Goal: Information Seeking & Learning: Check status

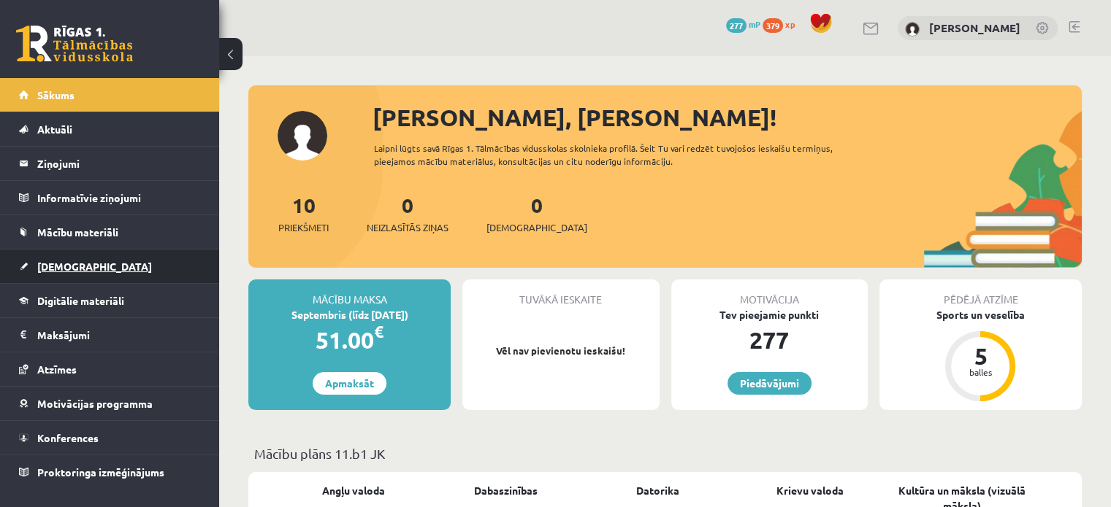
click at [167, 262] on link "[DEMOGRAPHIC_DATA]" at bounding box center [110, 267] width 182 height 34
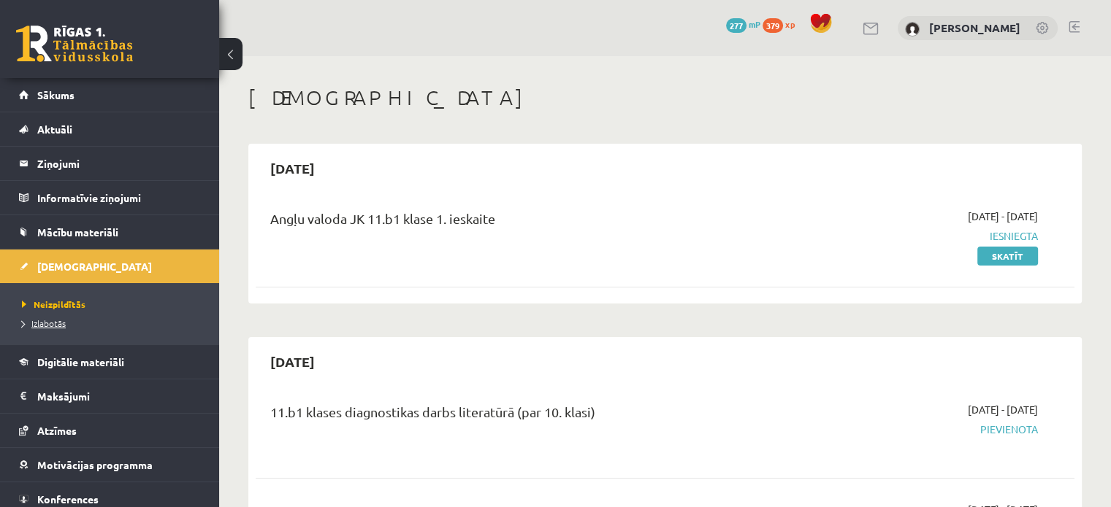
click at [79, 325] on link "Izlabotās" at bounding box center [113, 323] width 183 height 13
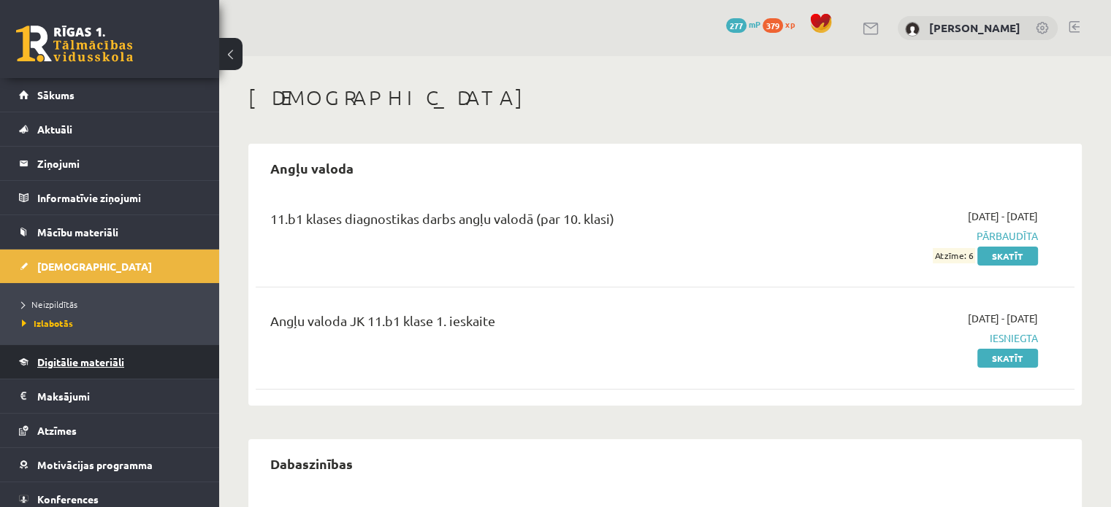
click at [145, 349] on link "Digitālie materiāli" at bounding box center [110, 362] width 182 height 34
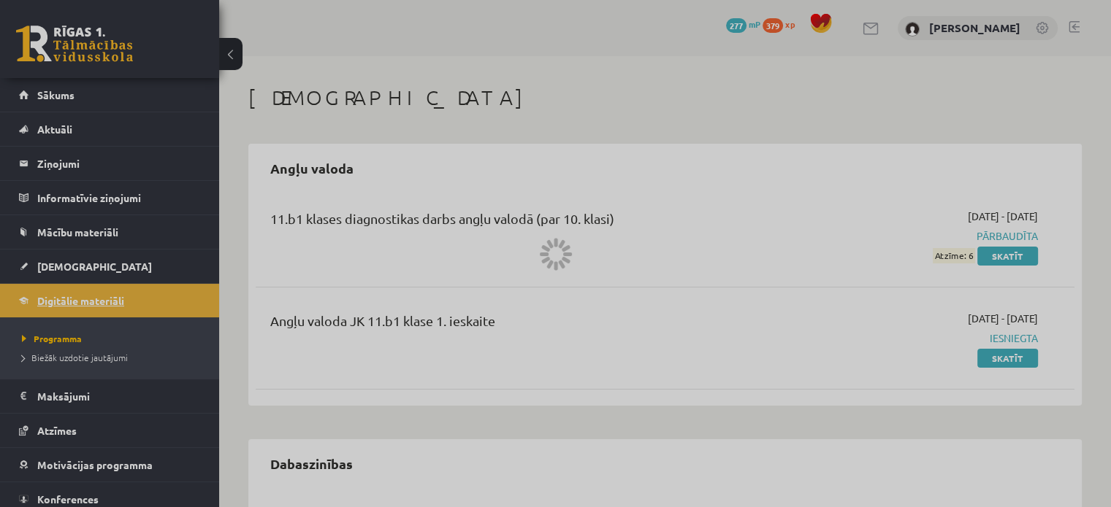
click at [145, 349] on div at bounding box center [555, 253] width 1111 height 507
click at [145, 349] on li "Biežāk uzdotie jautājumi" at bounding box center [113, 357] width 183 height 19
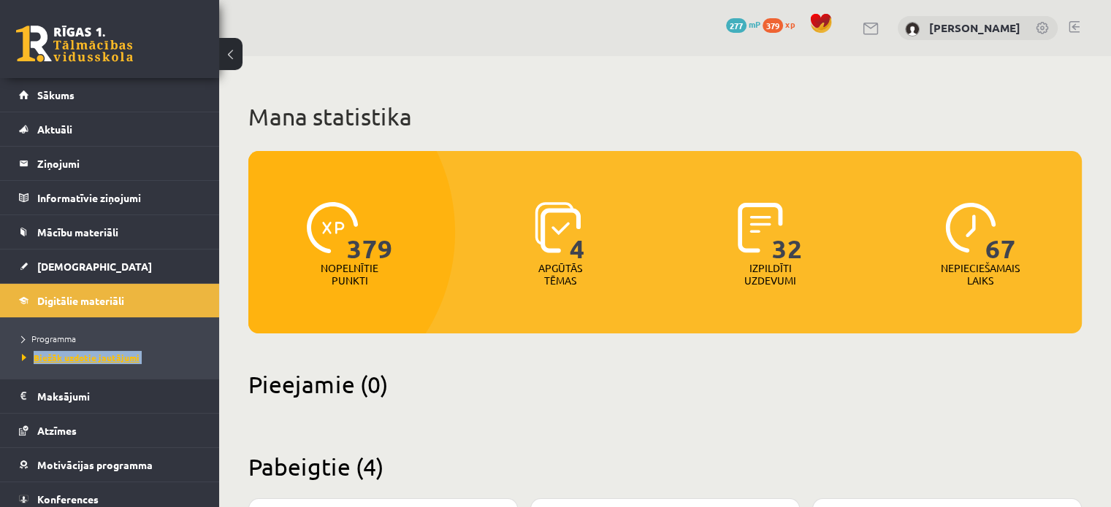
click at [148, 357] on link "Biežāk uzdotie jautājumi" at bounding box center [113, 357] width 183 height 13
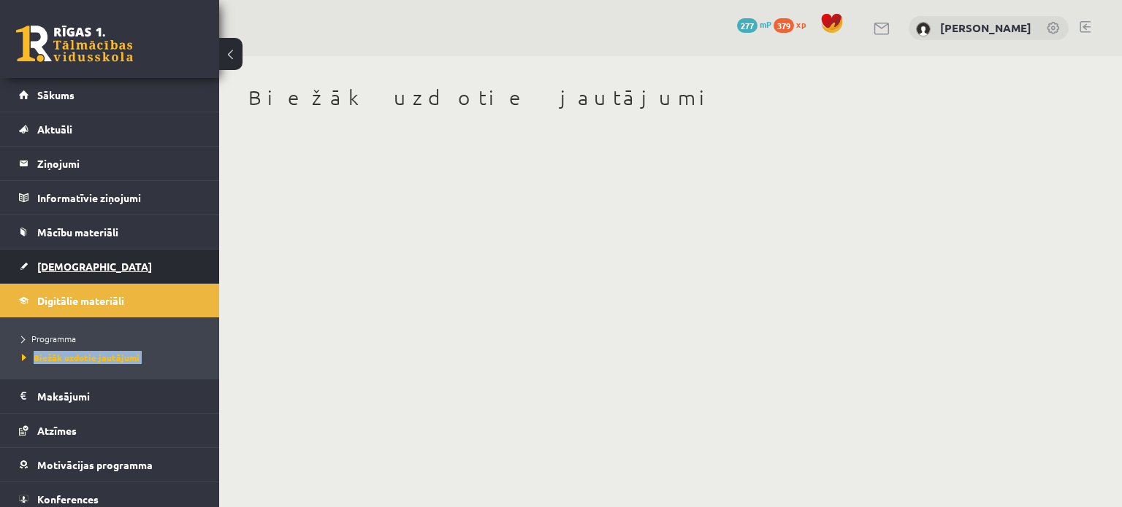
click at [56, 263] on span "[DEMOGRAPHIC_DATA]" at bounding box center [94, 266] width 115 height 13
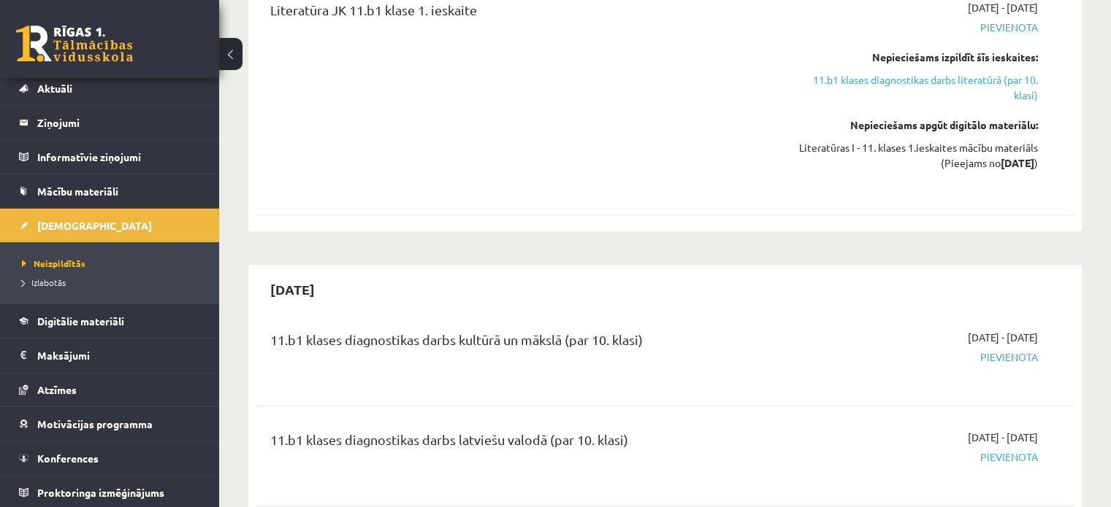
scroll to position [511, 0]
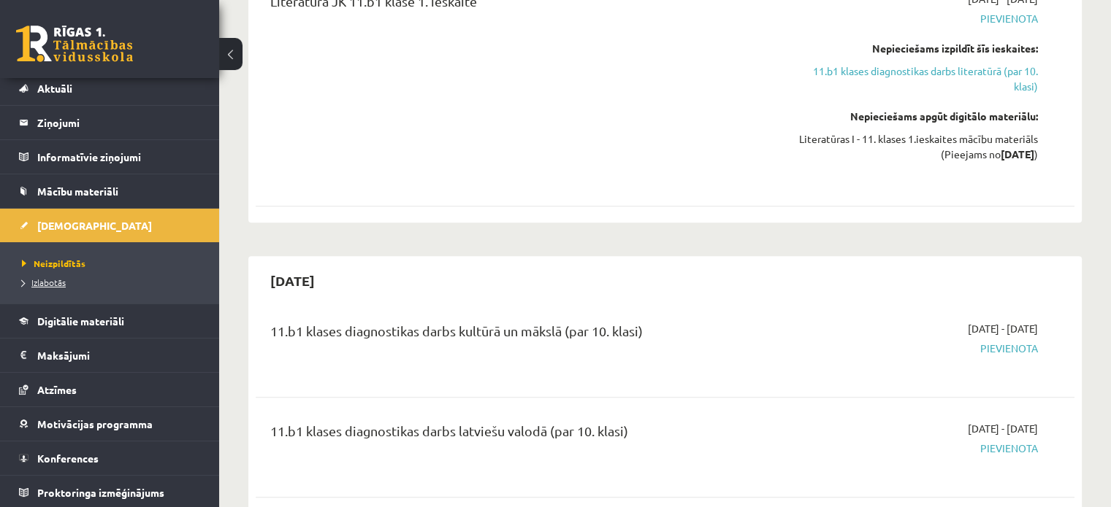
click at [43, 283] on span "Izlabotās" at bounding box center [44, 283] width 44 height 12
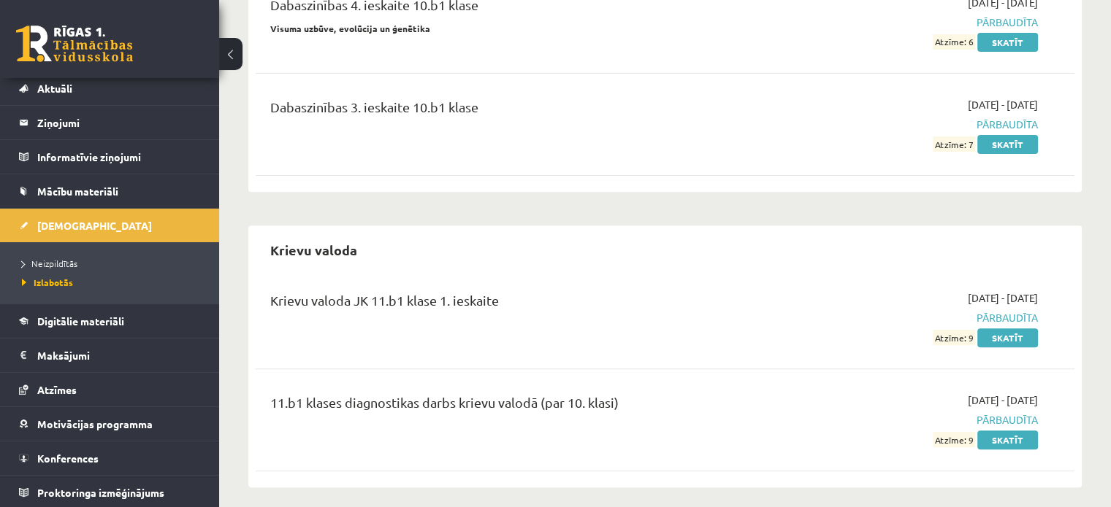
scroll to position [511, 0]
click at [1022, 145] on link "Skatīt" at bounding box center [1007, 143] width 61 height 19
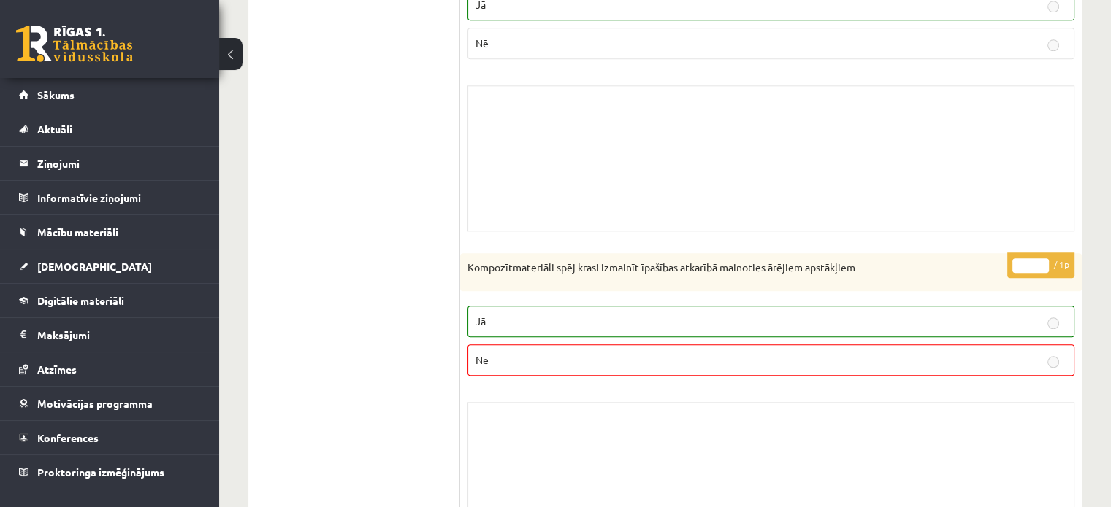
scroll to position [1606, 0]
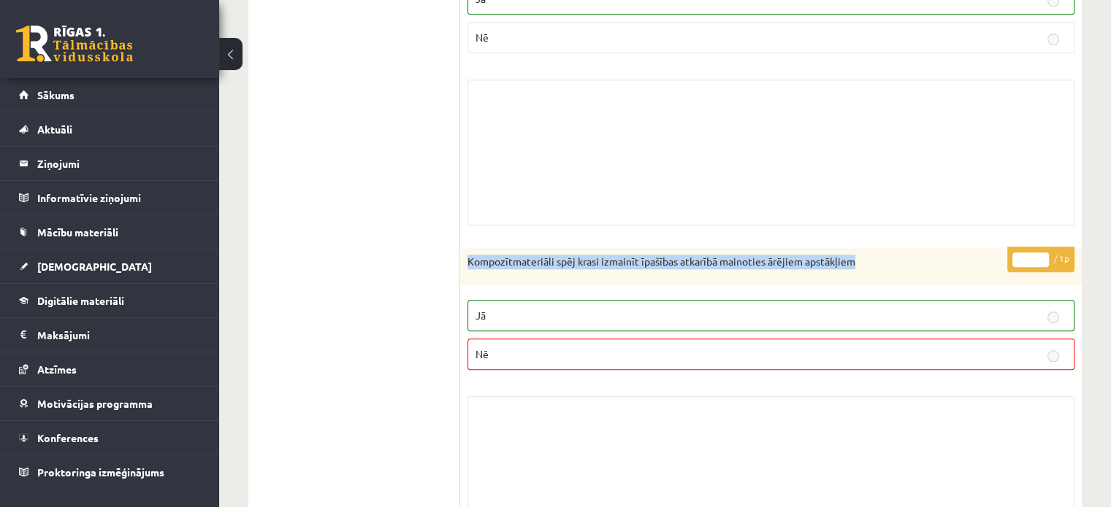
drag, startPoint x: 868, startPoint y: 266, endPoint x: 473, endPoint y: 261, distance: 395.1
click at [465, 264] on div "Kompozītmateriāli spēj krasi izmainīt īpašības atkarībā mainoties ārējiem apstā…" at bounding box center [770, 267] width 621 height 38
copy p "Kompozītmateriāli spēj krasi izmainīt īpašības atkarībā mainoties ārējiem apstā…"
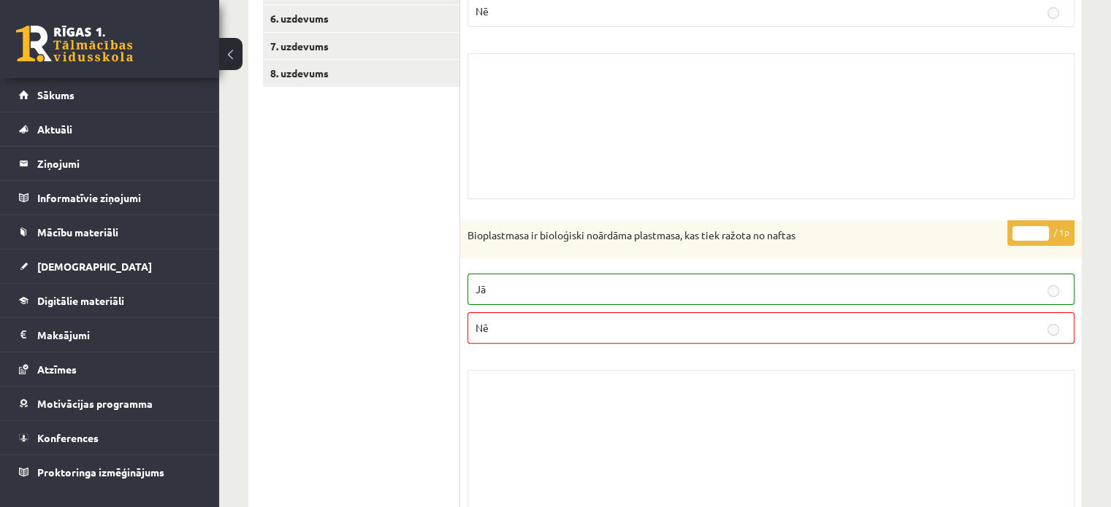
scroll to position [101, 0]
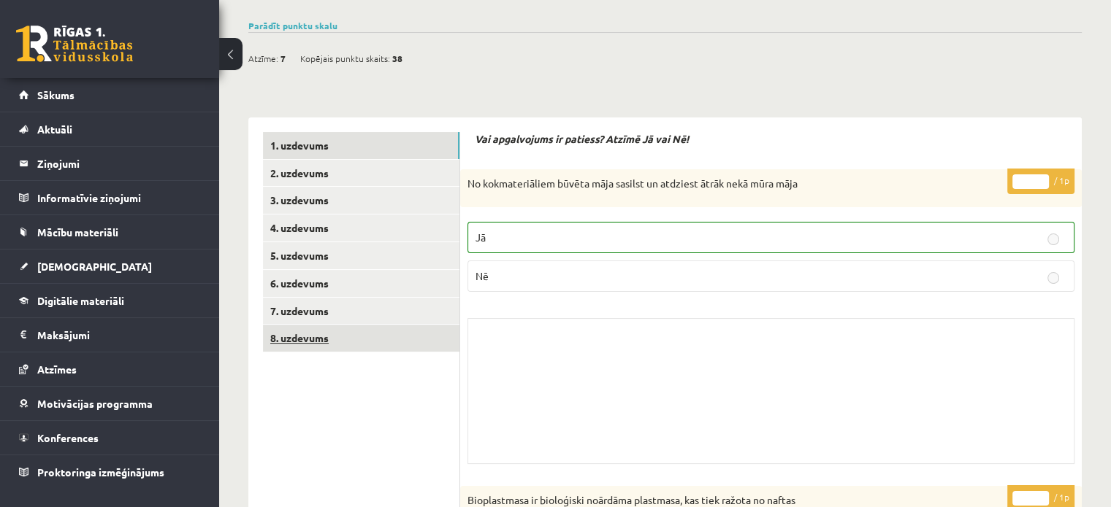
click at [297, 338] on link "8. uzdevums" at bounding box center [361, 338] width 196 height 27
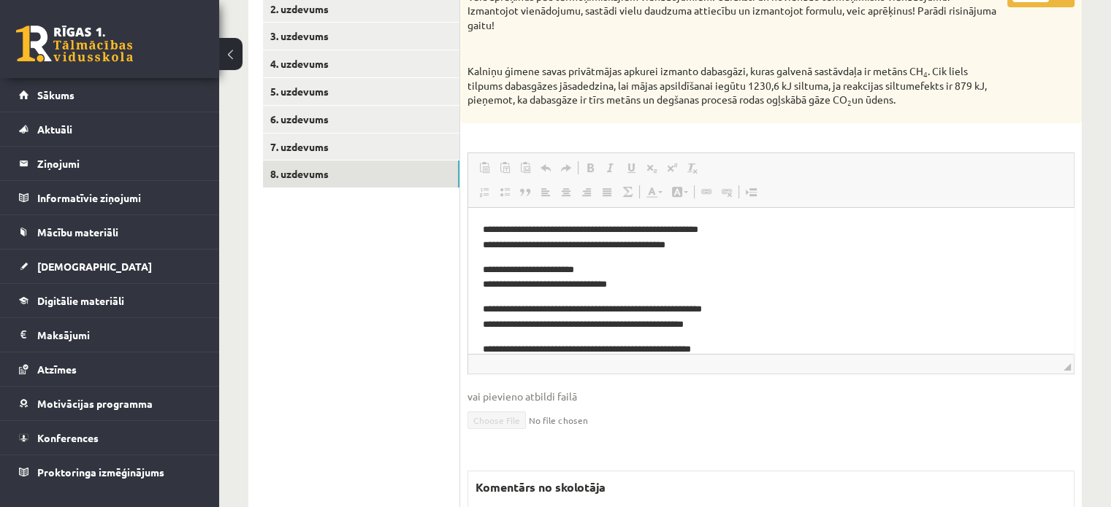
scroll to position [255, 0]
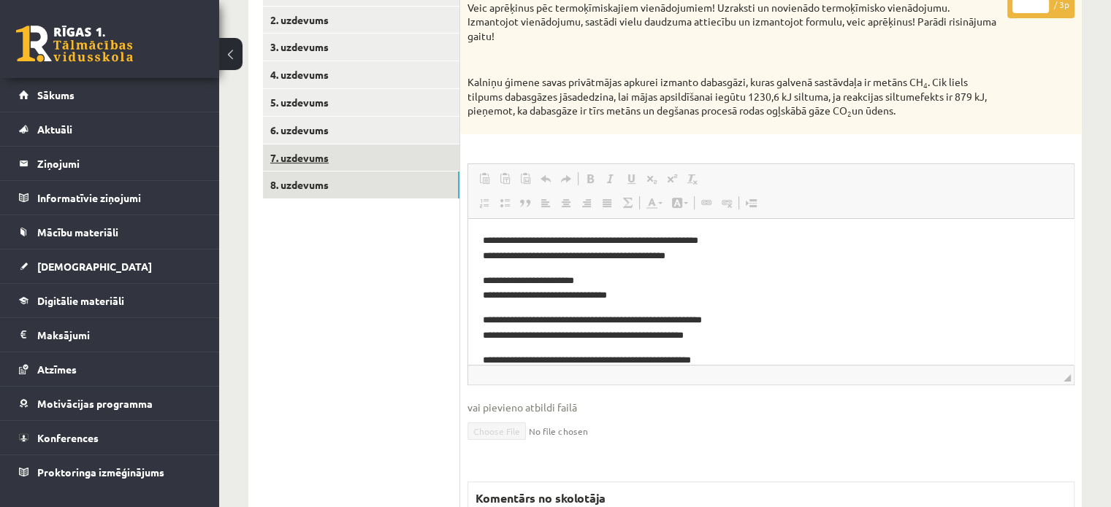
click at [304, 155] on link "7. uzdevums" at bounding box center [361, 158] width 196 height 27
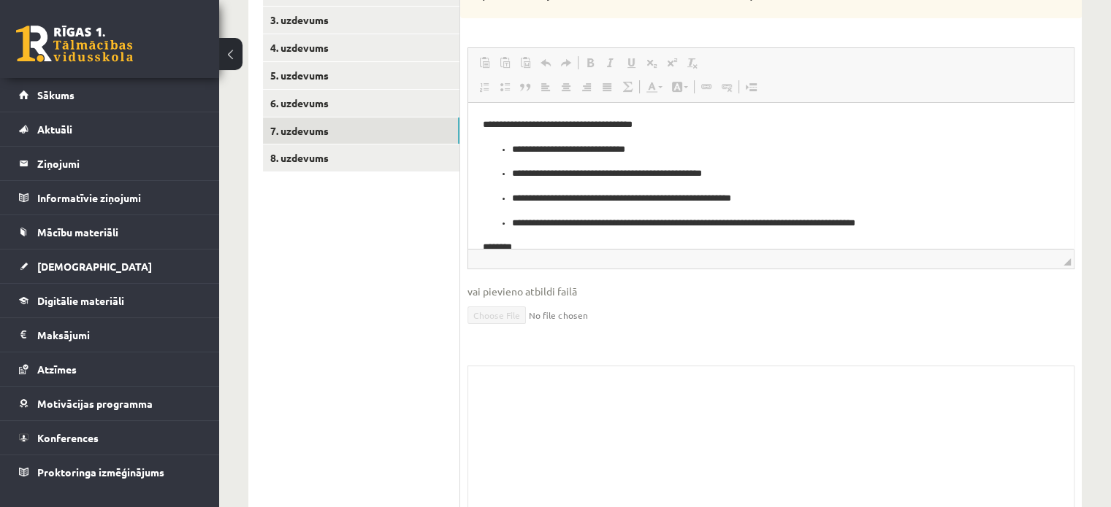
scroll to position [207, 0]
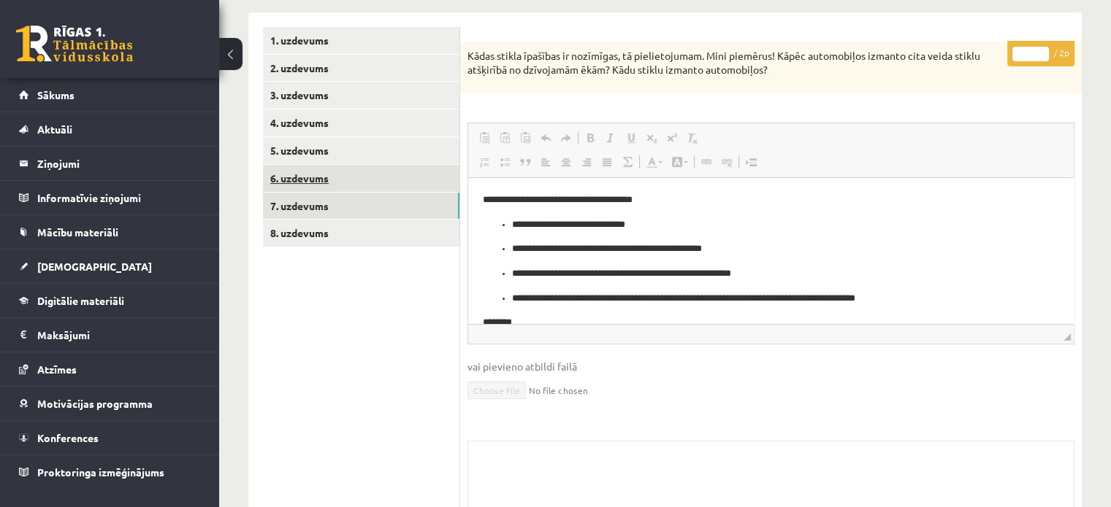
click at [331, 171] on link "6. uzdevums" at bounding box center [361, 178] width 196 height 27
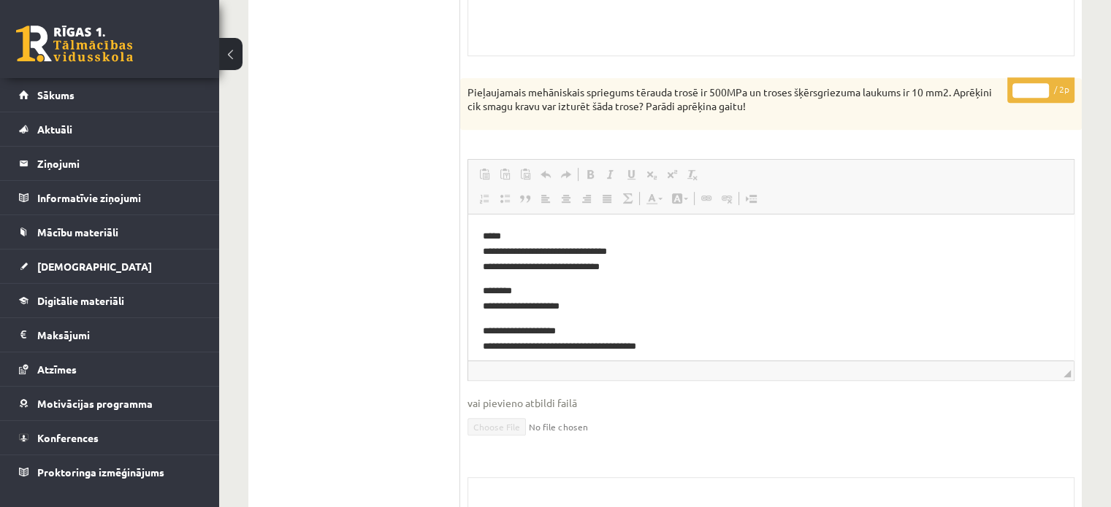
scroll to position [0, 0]
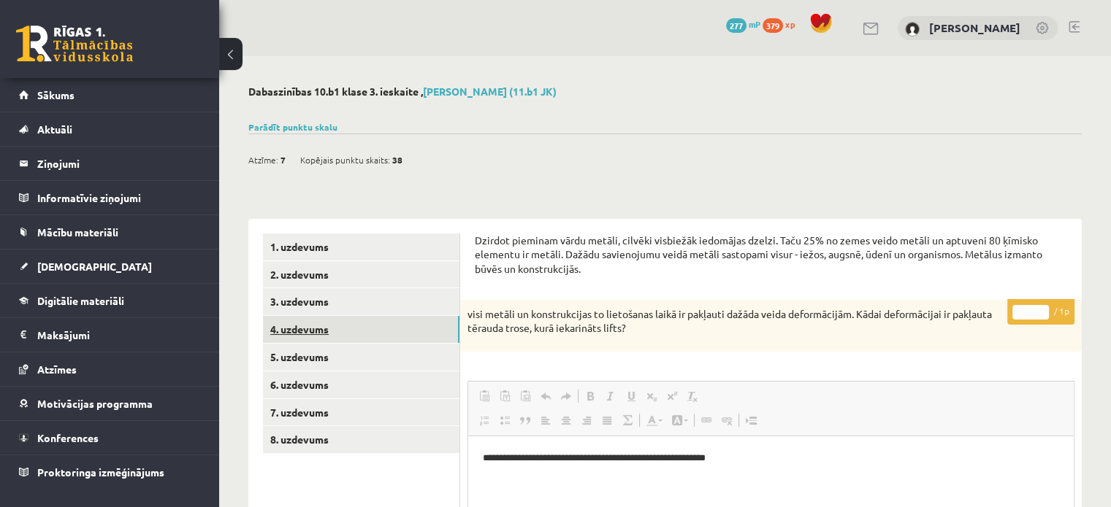
click at [307, 332] on link "4. uzdevums" at bounding box center [361, 329] width 196 height 27
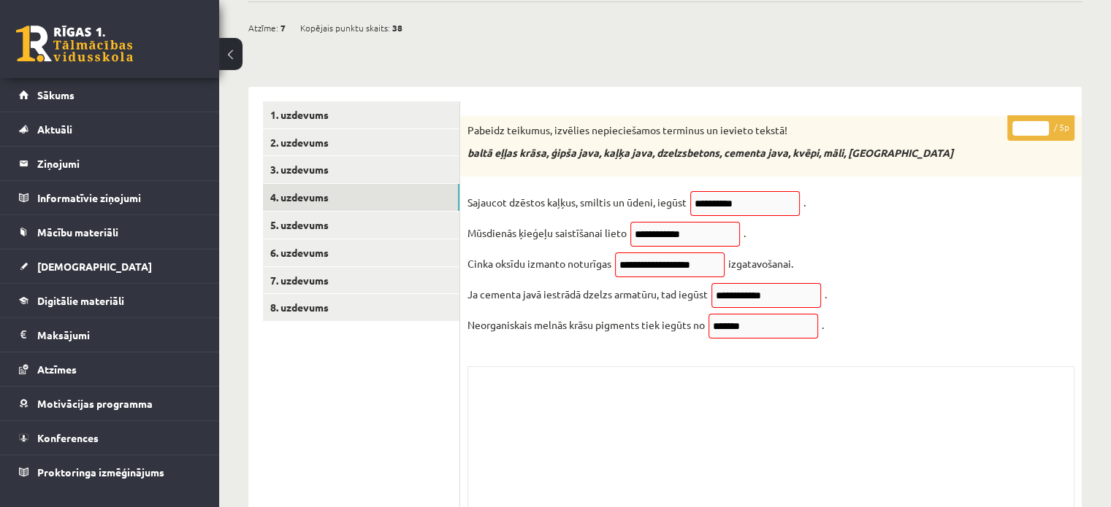
scroll to position [196, 0]
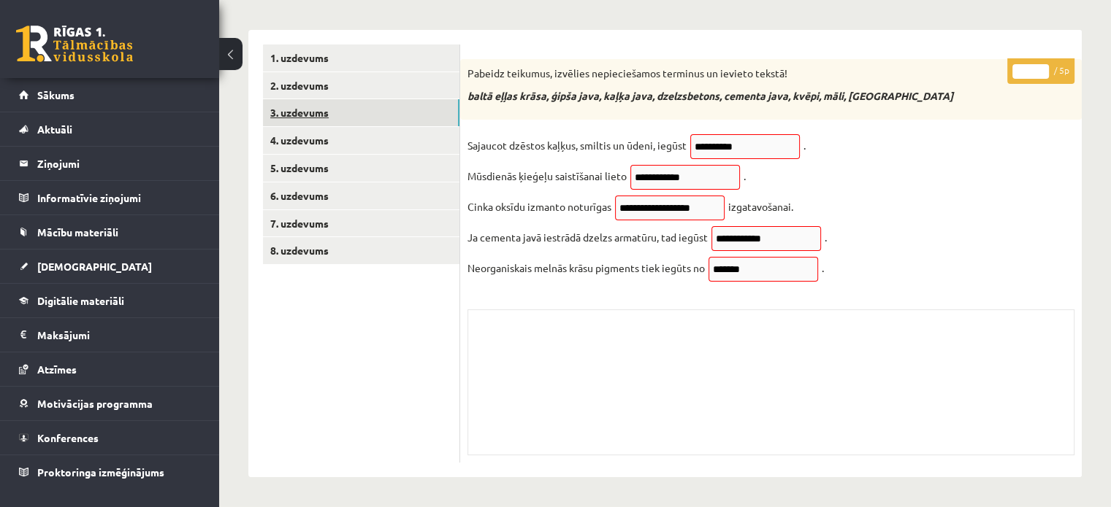
click at [366, 114] on link "3. uzdevums" at bounding box center [361, 112] width 196 height 27
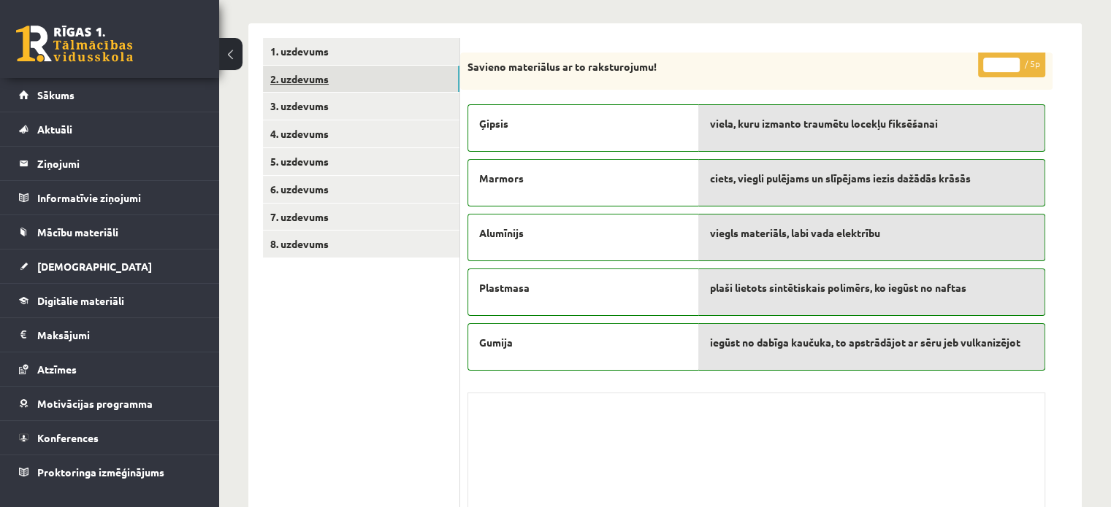
click at [332, 69] on link "2. uzdevums" at bounding box center [361, 79] width 196 height 27
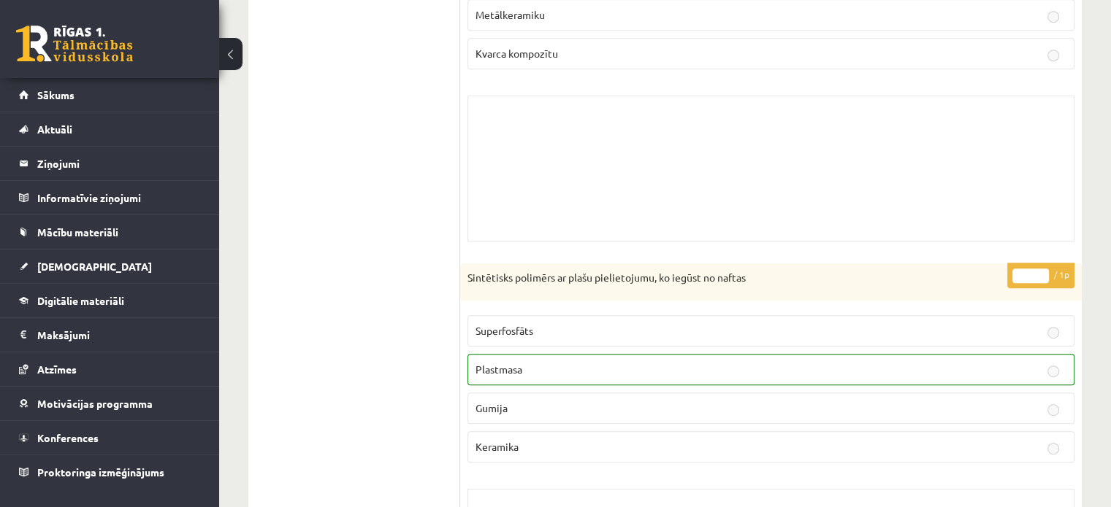
scroll to position [774, 0]
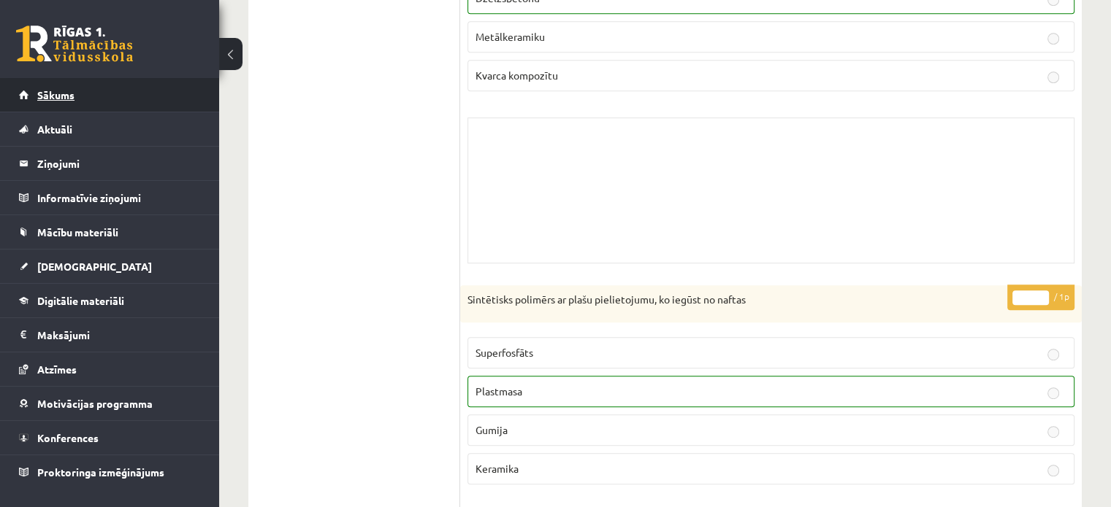
click at [111, 101] on link "Sākums" at bounding box center [110, 95] width 182 height 34
